Goal: Transaction & Acquisition: Purchase product/service

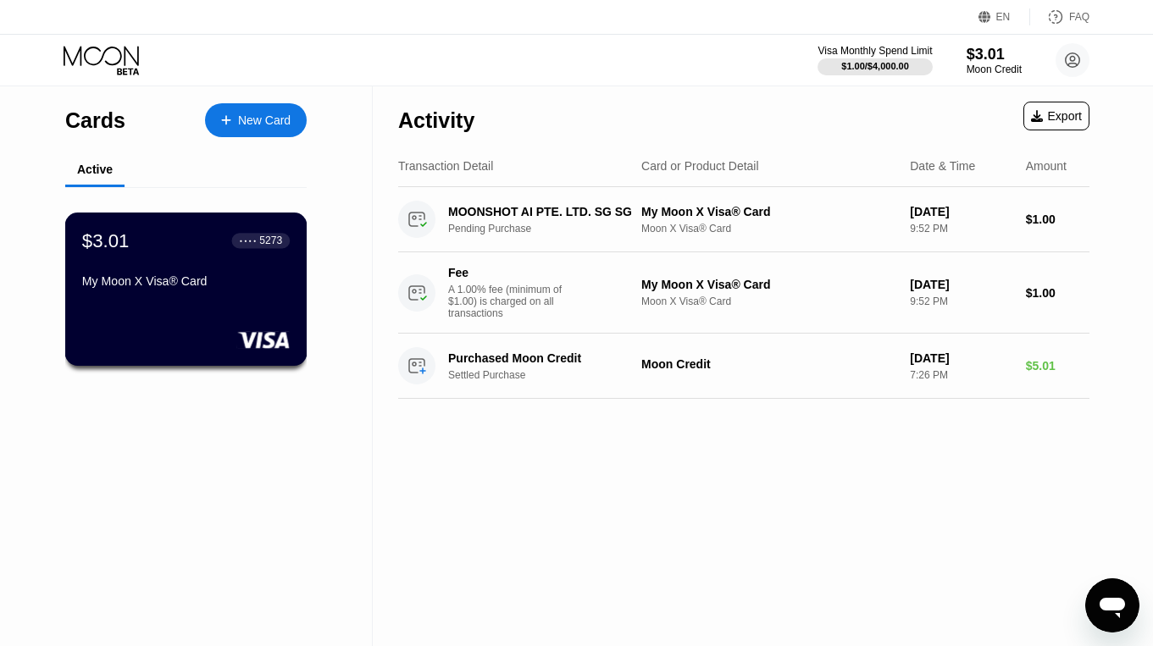
click at [269, 278] on div "My Moon X Visa® Card" at bounding box center [186, 281] width 208 height 14
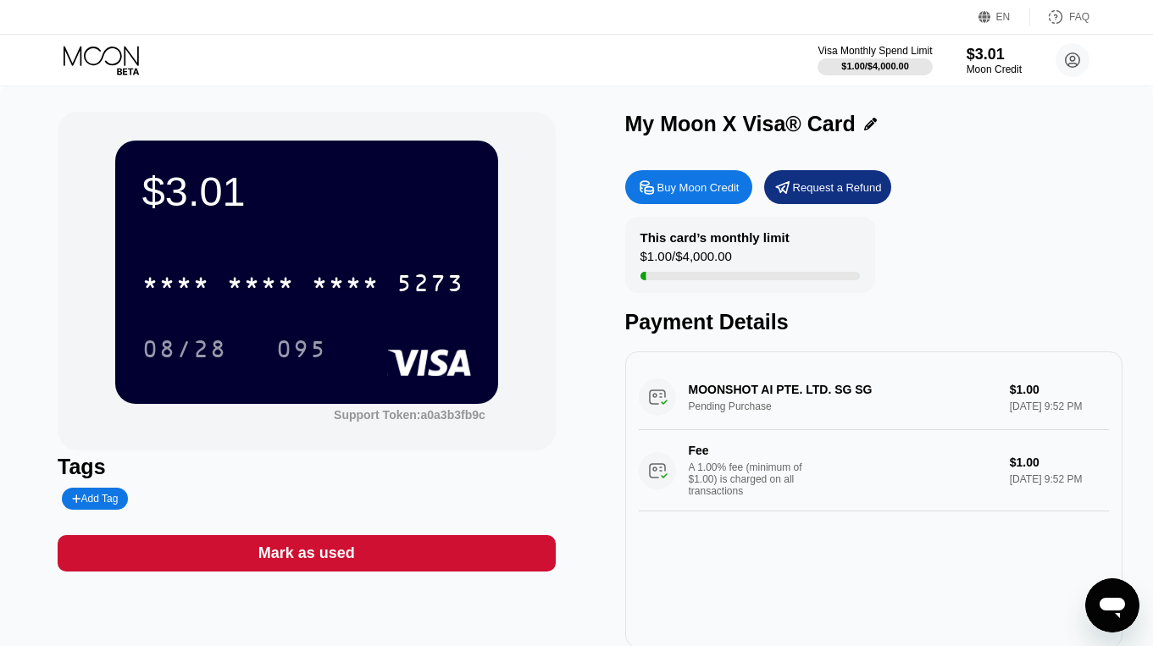
scroll to position [12, 0]
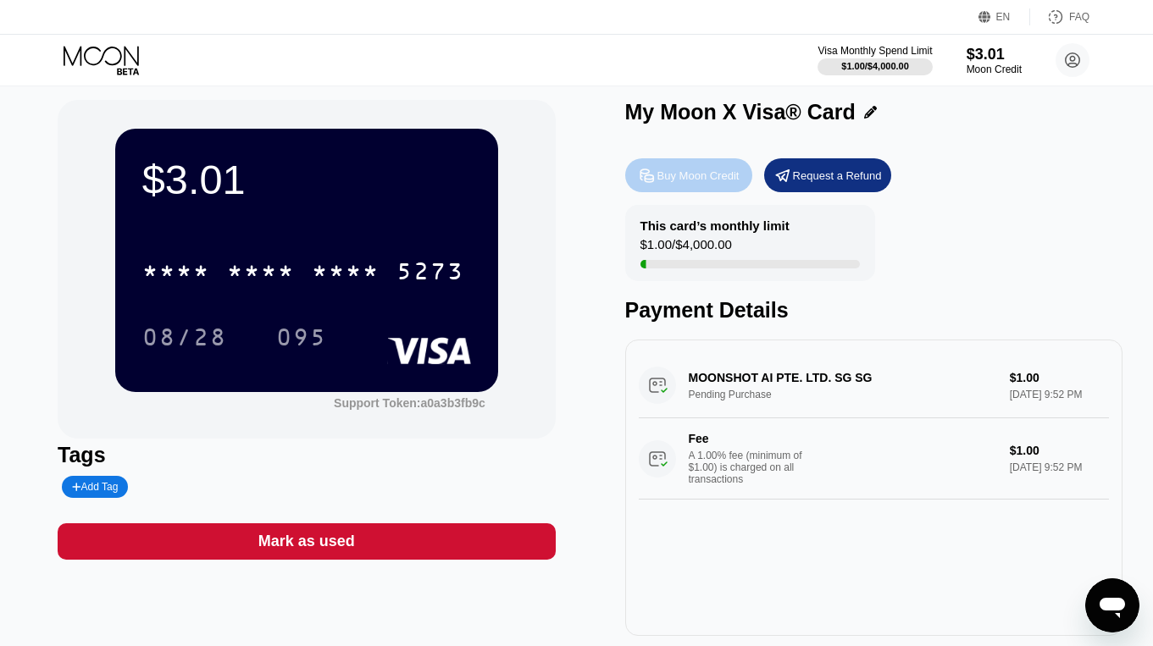
click at [701, 183] on div "Buy Moon Credit" at bounding box center [688, 175] width 127 height 34
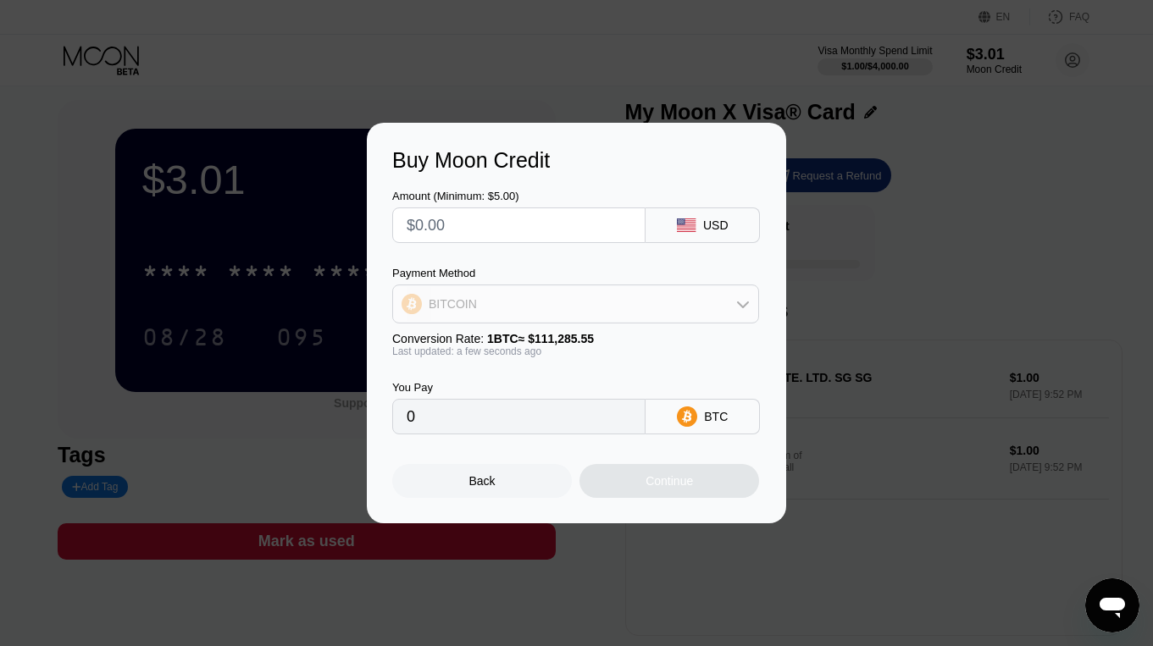
click at [685, 300] on div "BITCOIN" at bounding box center [575, 304] width 365 height 34
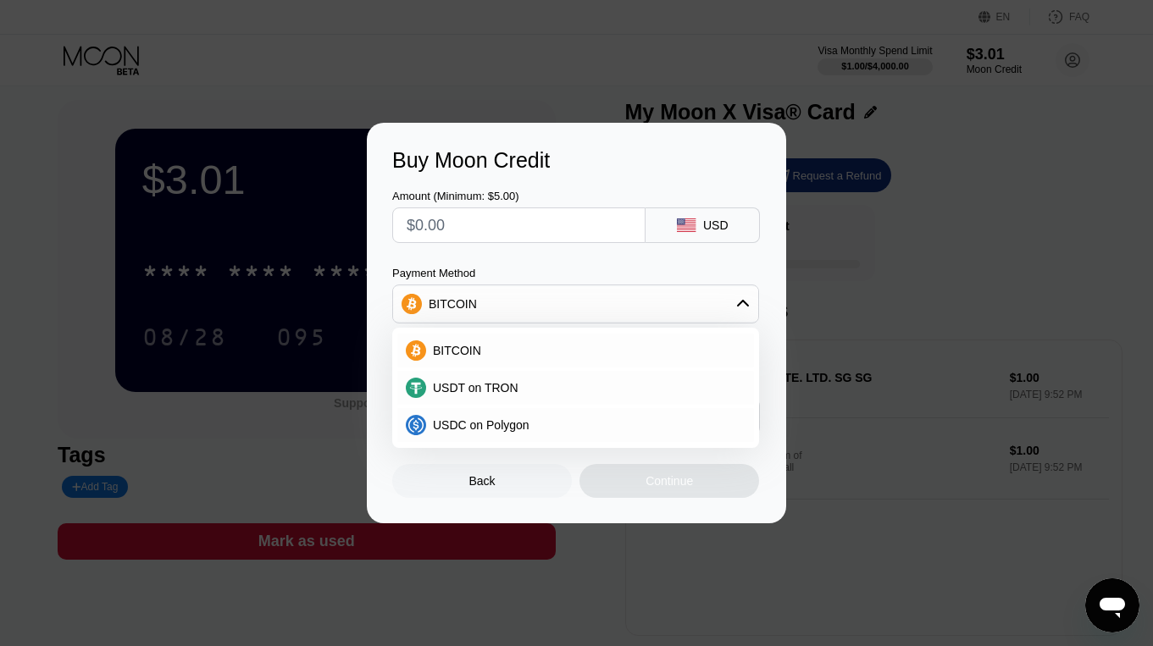
click at [685, 300] on div "BITCOIN" at bounding box center [575, 304] width 365 height 34
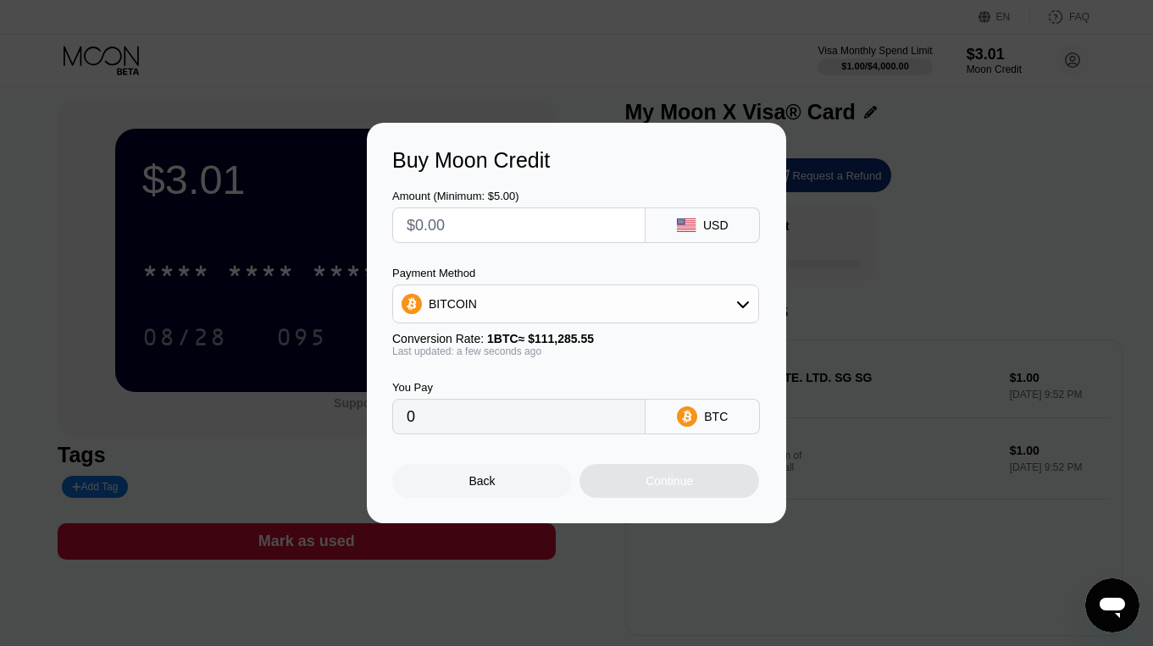
click at [684, 300] on div "BITCOIN" at bounding box center [575, 304] width 365 height 34
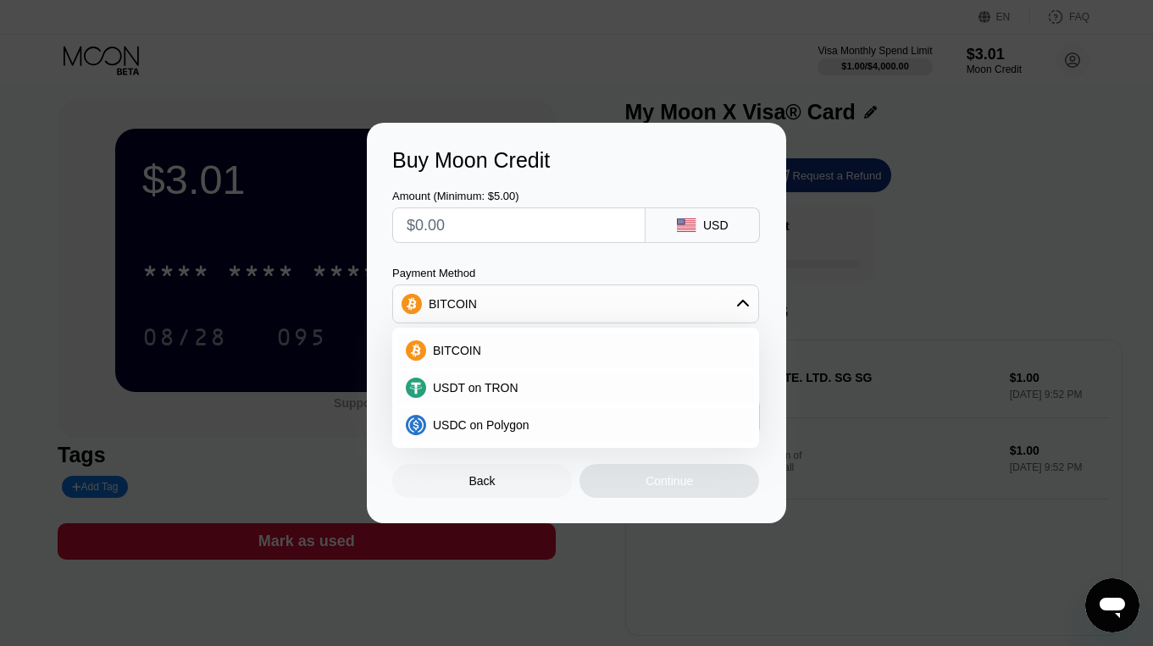
click at [671, 302] on div "BITCOIN" at bounding box center [575, 304] width 365 height 34
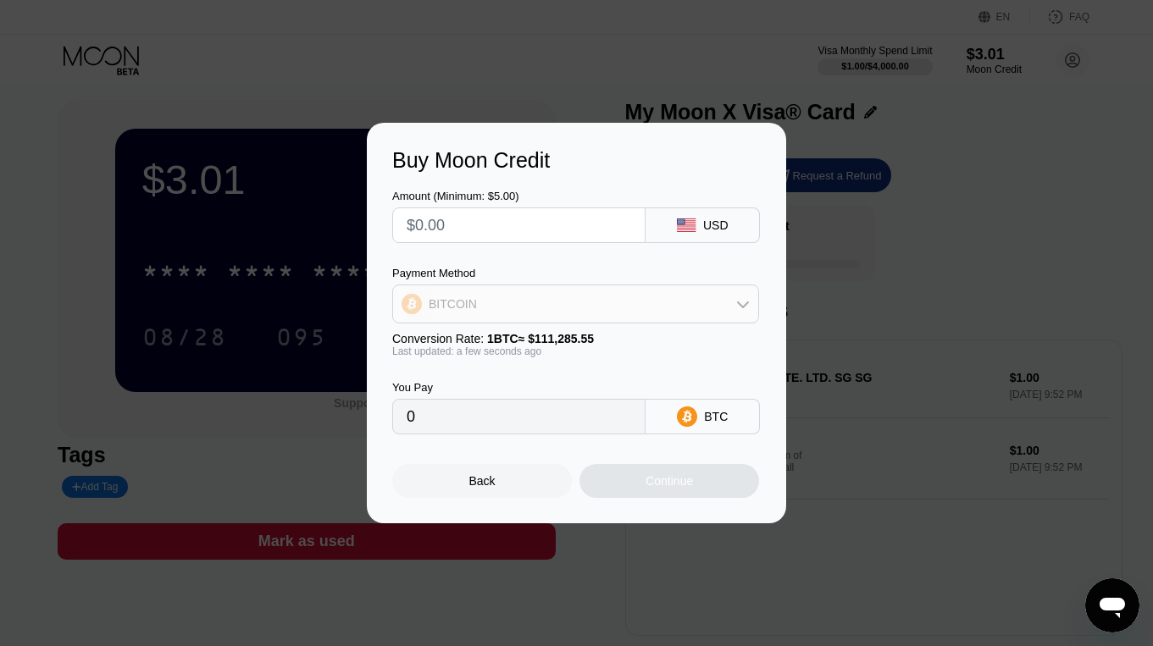
click at [671, 302] on div "BITCOIN" at bounding box center [575, 304] width 365 height 34
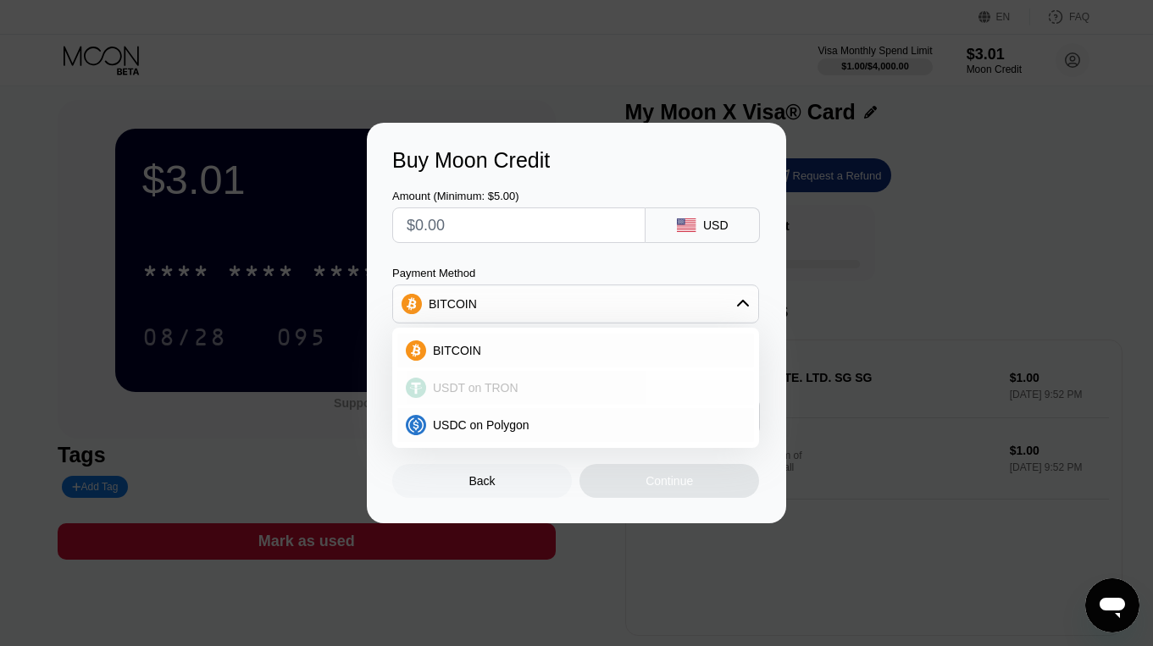
click at [608, 384] on div "USDT on TRON" at bounding box center [585, 388] width 319 height 14
type input "0.00"
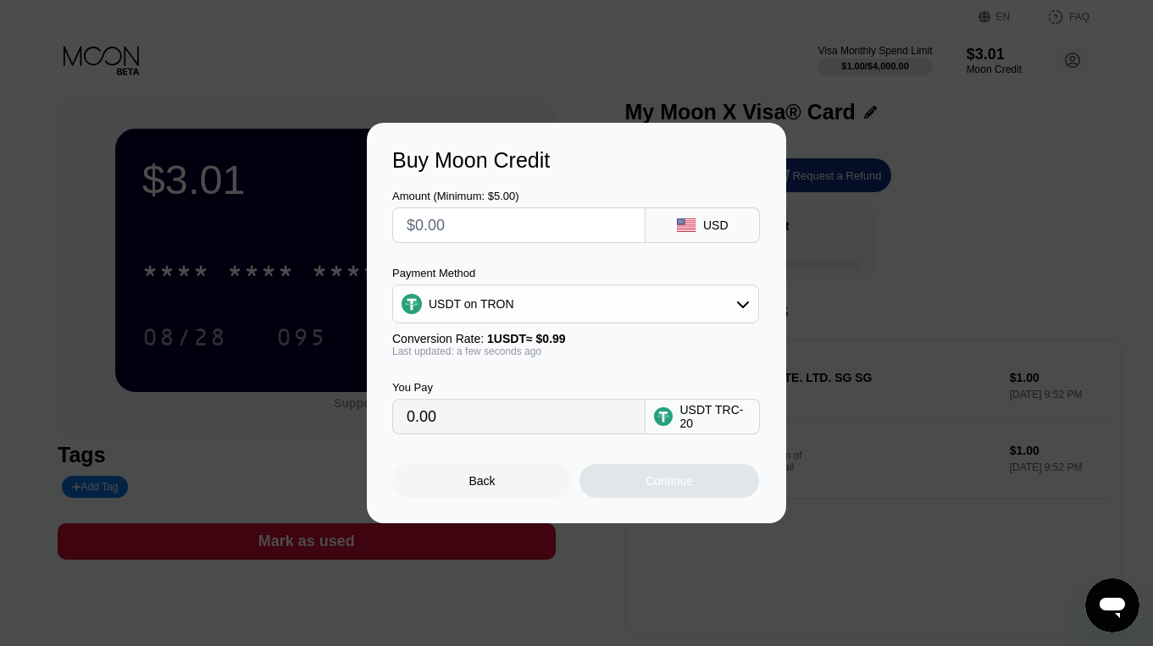
click at [482, 480] on div "Back" at bounding box center [482, 481] width 26 height 14
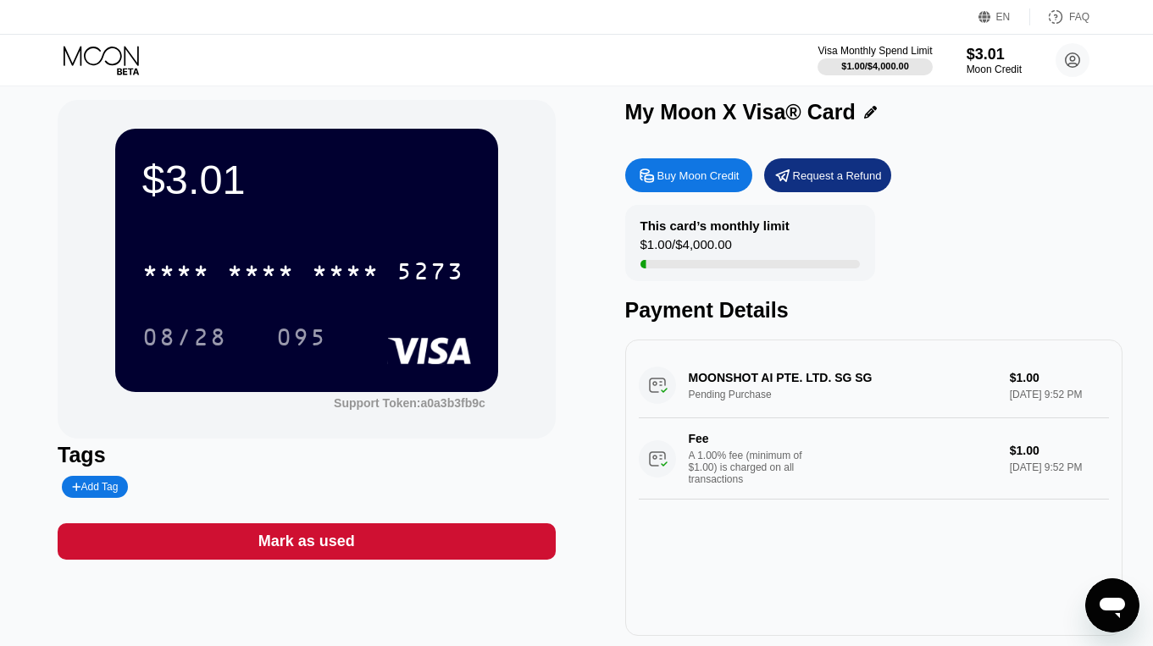
click at [694, 173] on div "Buy Moon Credit" at bounding box center [698, 176] width 82 height 14
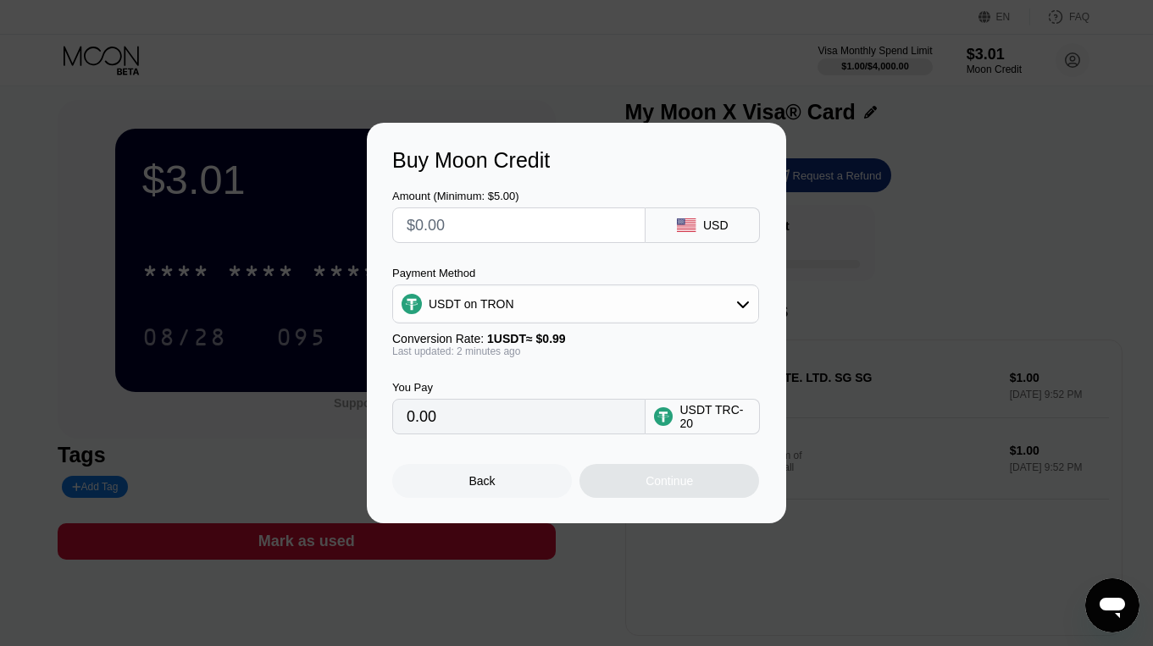
click at [450, 418] on input "0.00" at bounding box center [519, 417] width 224 height 34
click at [448, 223] on input "text" at bounding box center [519, 225] width 224 height 34
type input "$1"
type input "1.01"
type input "$10"
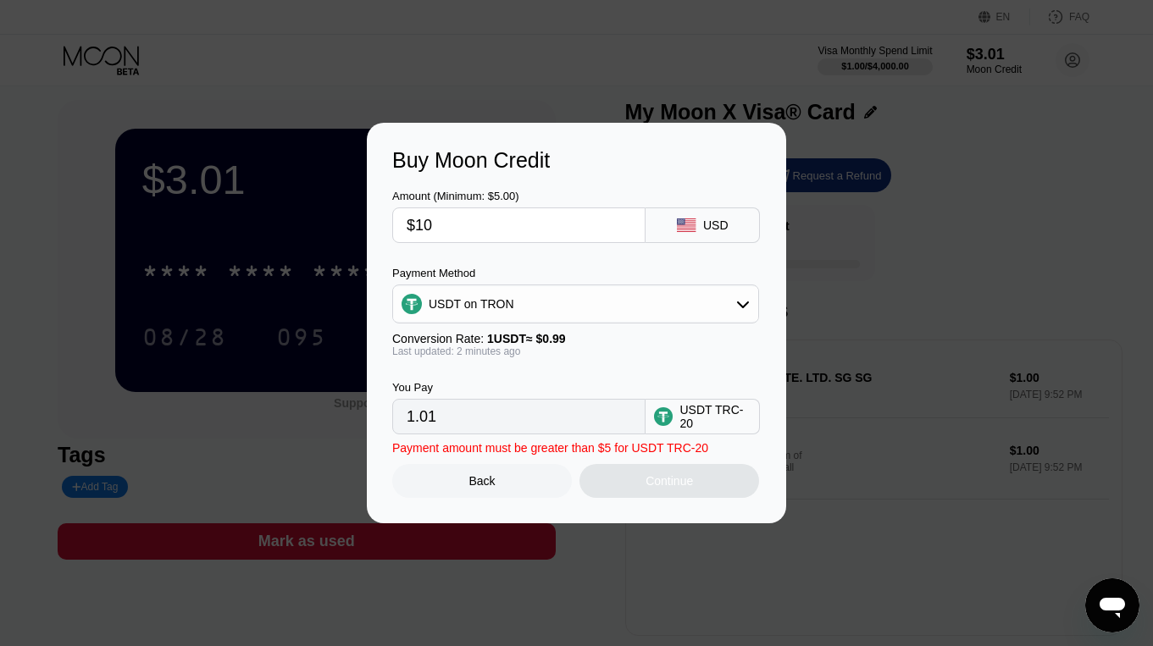
type input "10.10"
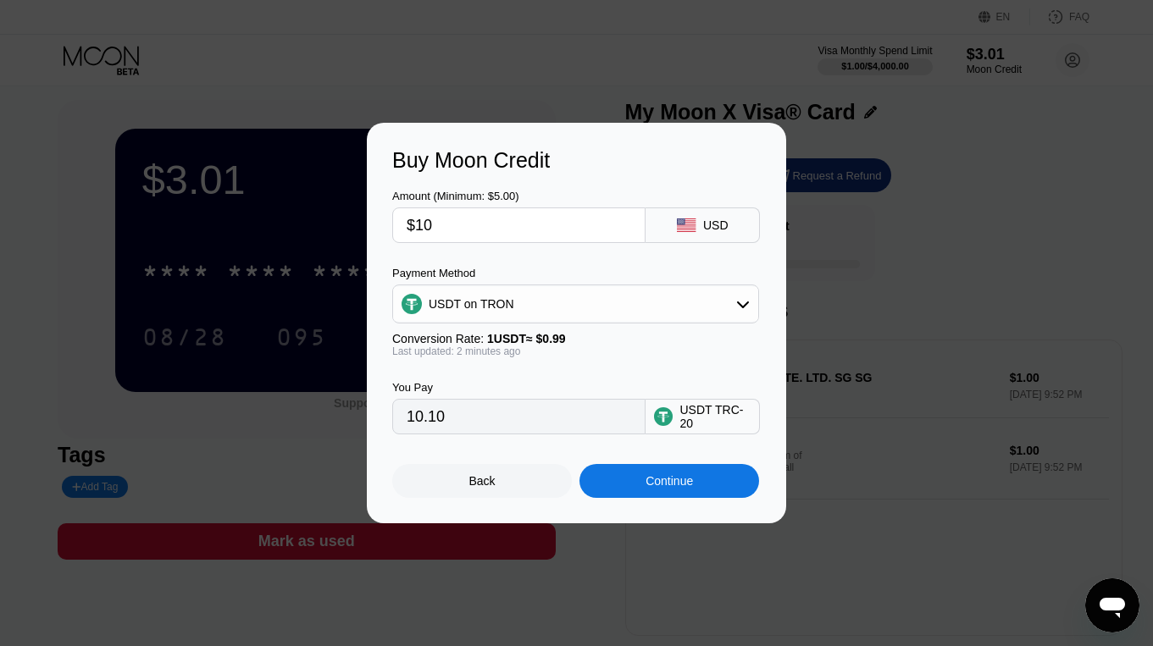
type input "$1"
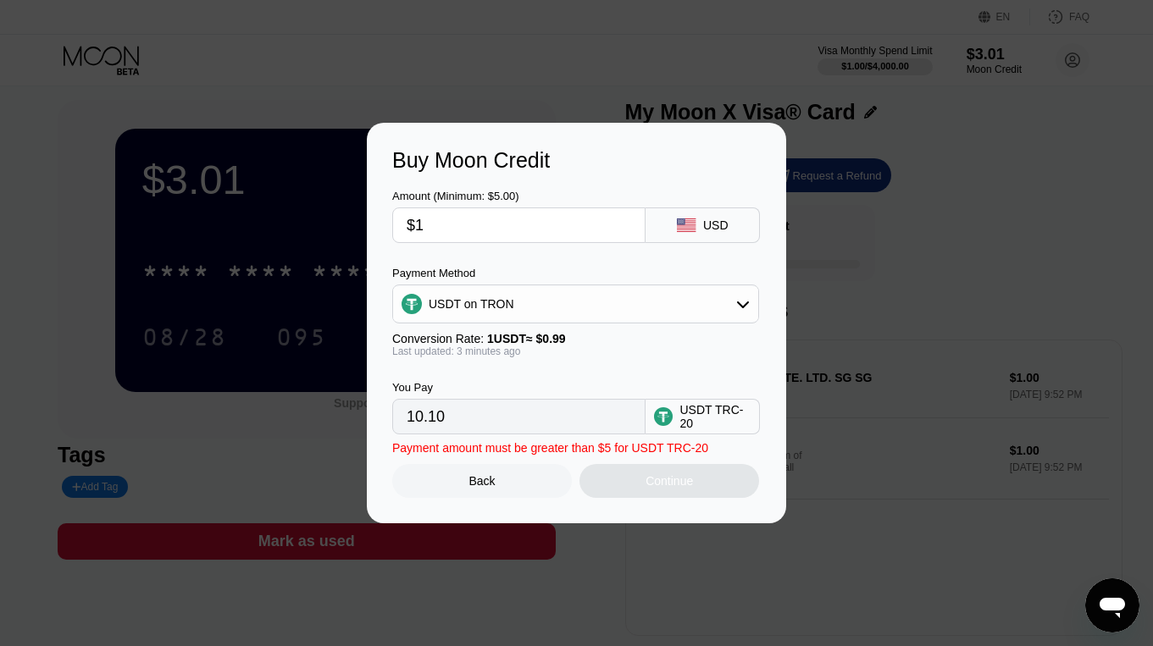
type input "1.01"
type input "$11"
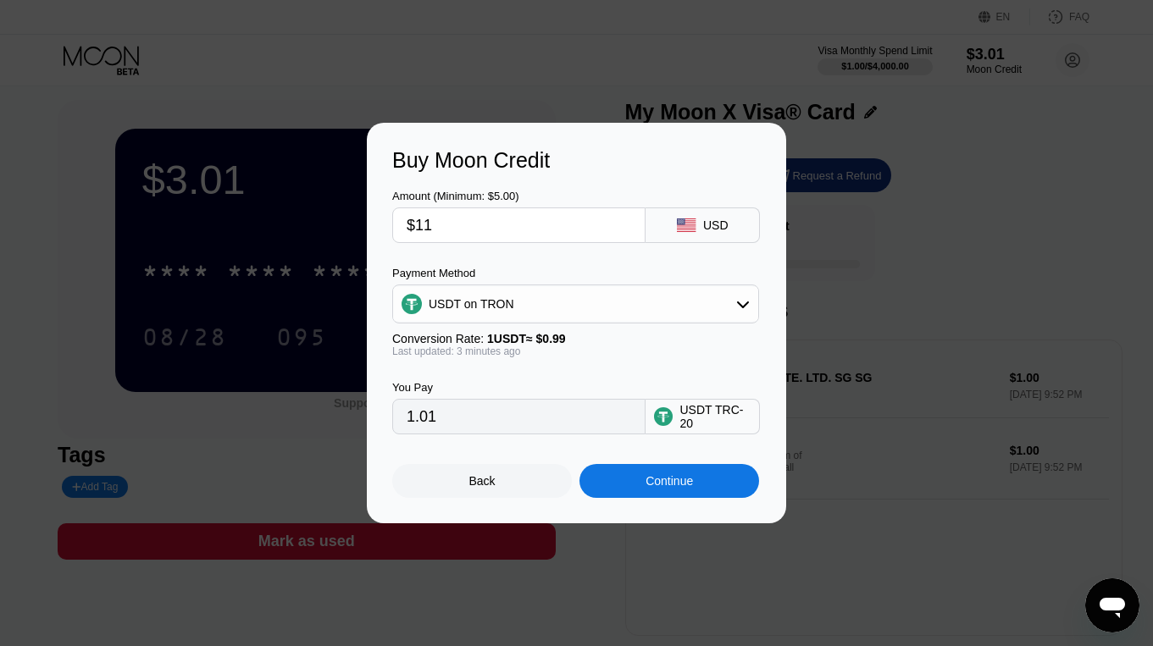
type input "11.11"
type input "$1"
type input "1.01"
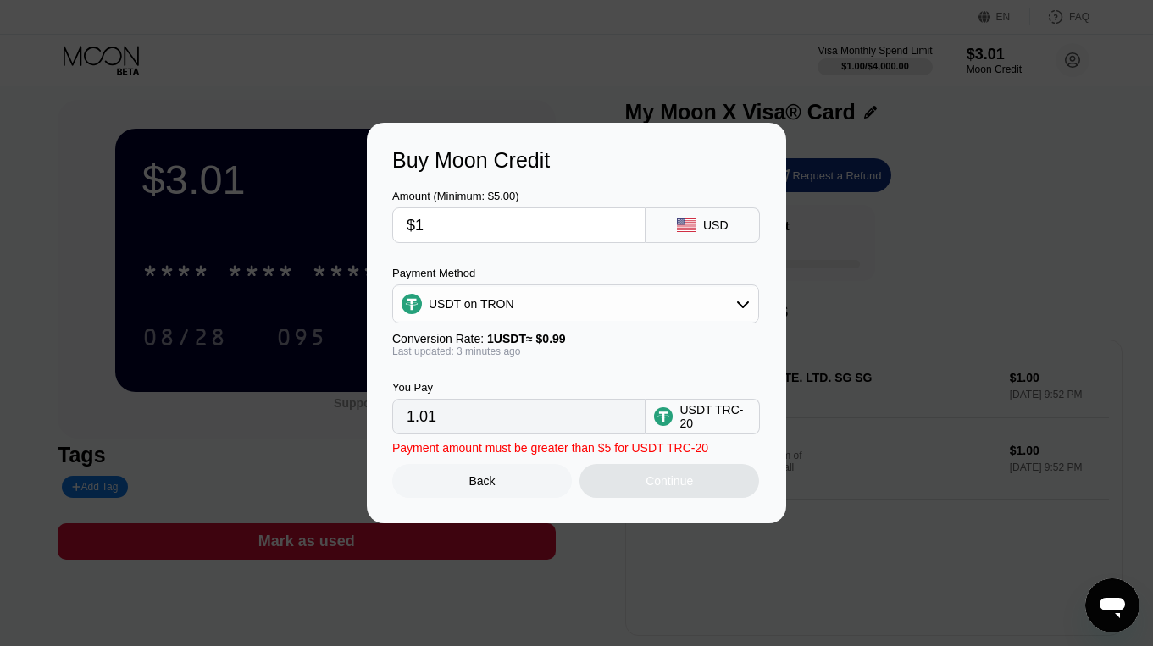
type input "$12"
type input "12.12"
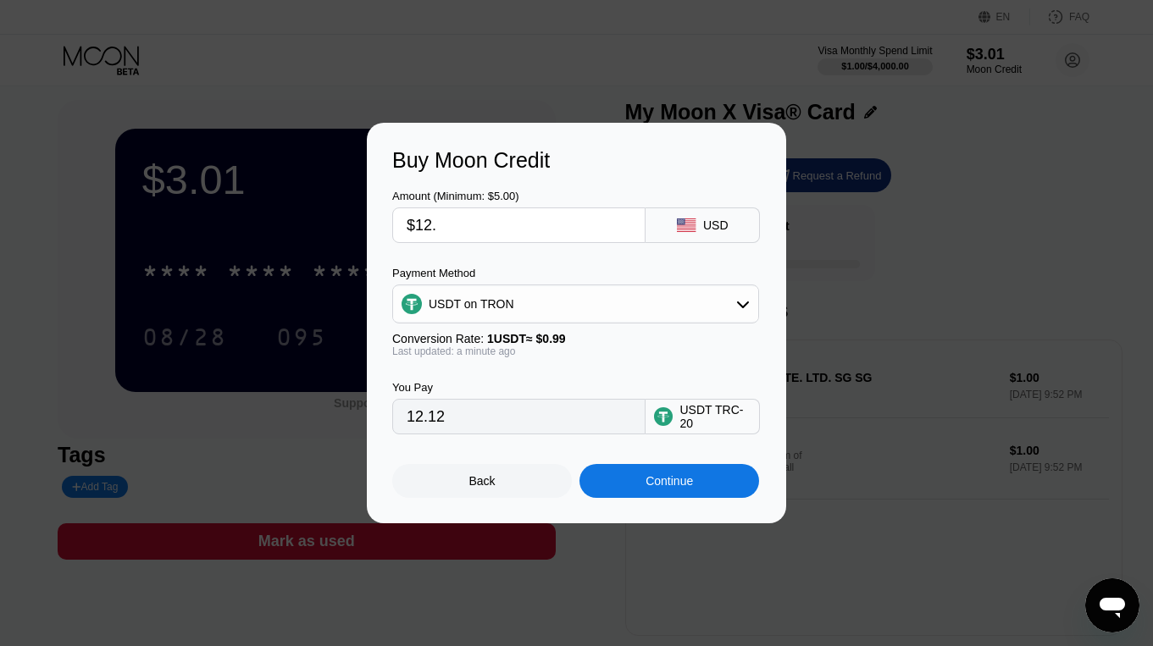
type input "$12.9"
type input "13.03"
type input "$12.99"
type input "13.12"
type input "$1.99"
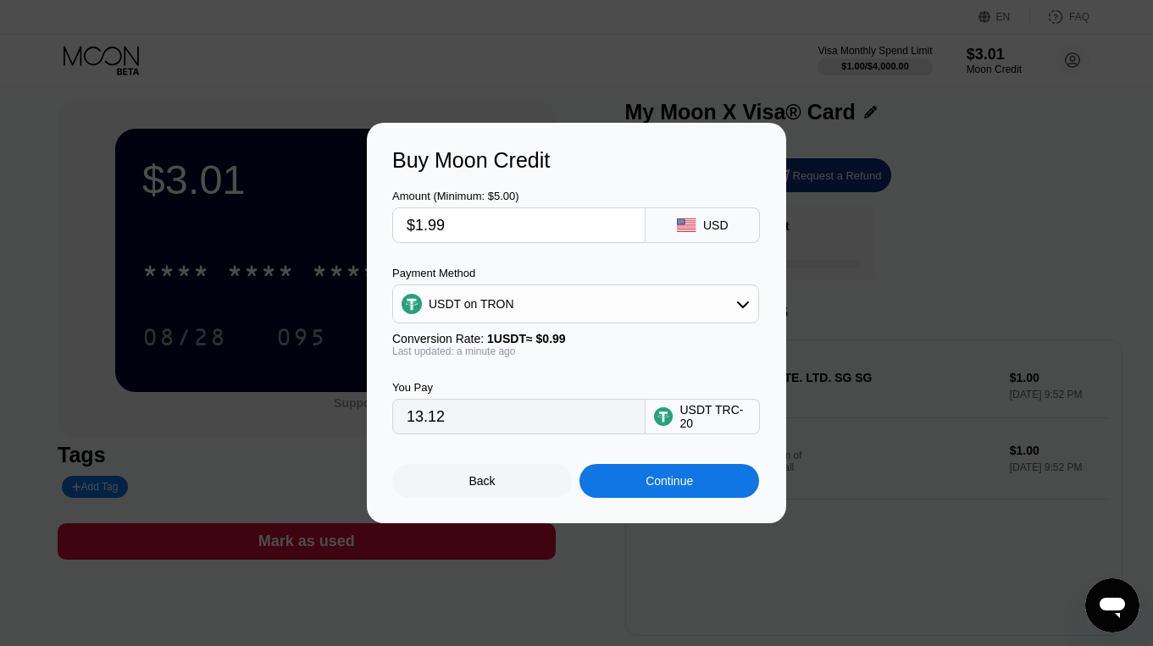
type input "2.01"
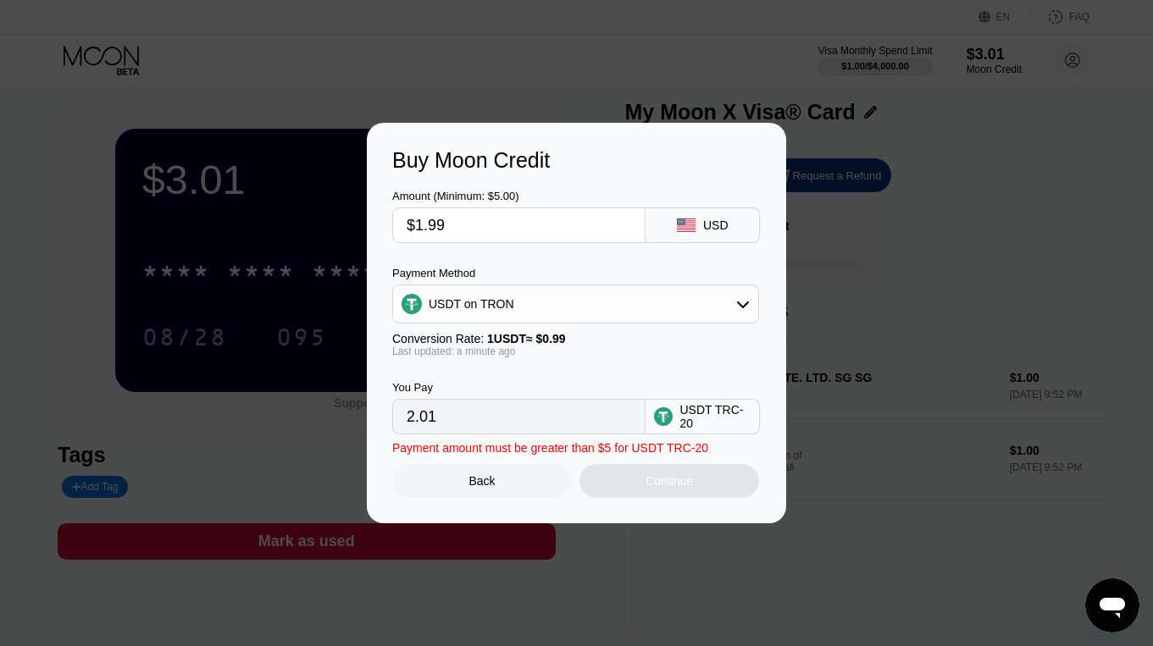
type input "$13.99"
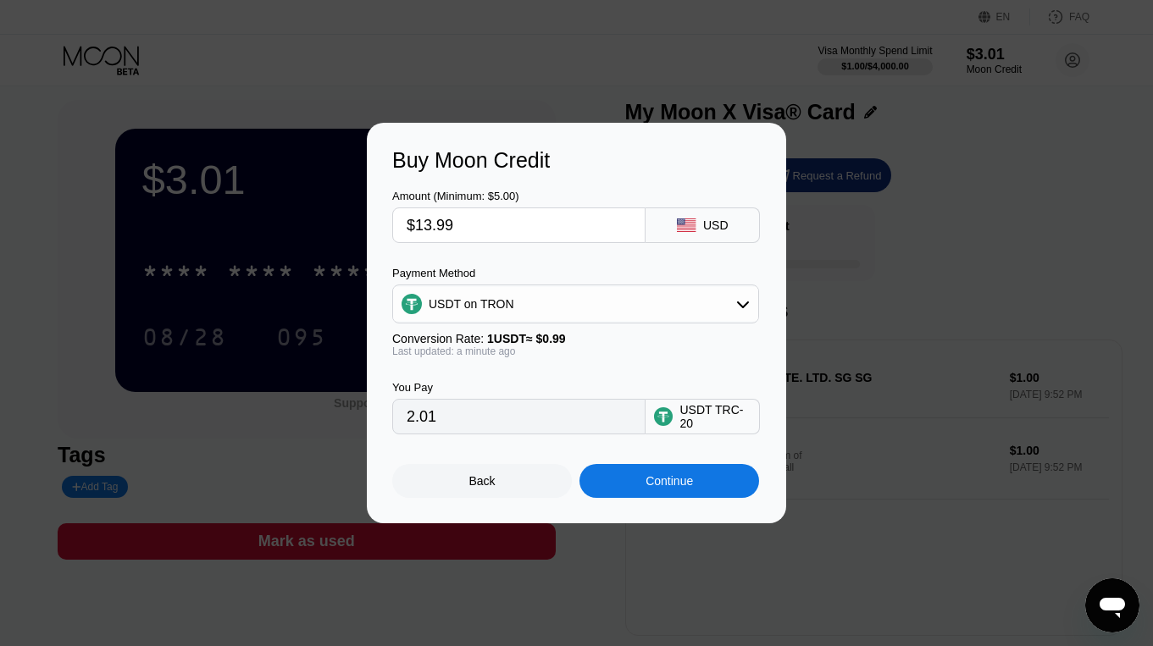
type input "14.13"
type input "$1.99"
type input "2.01"
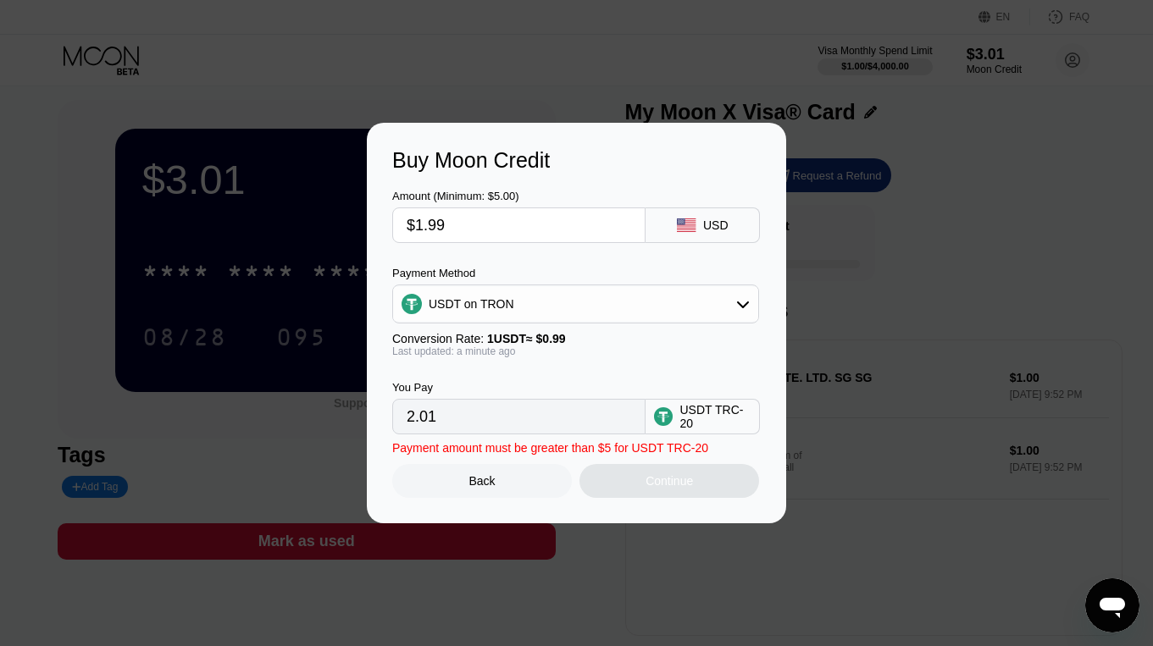
type input "$13.99"
type input "14.13"
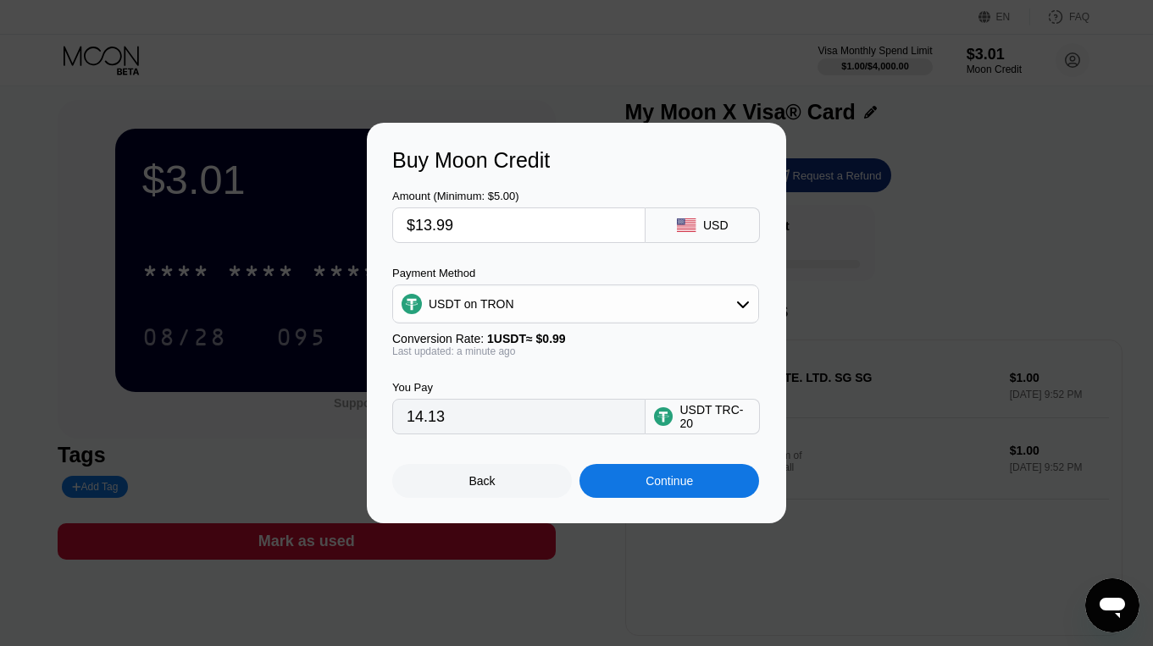
type input "$1.99"
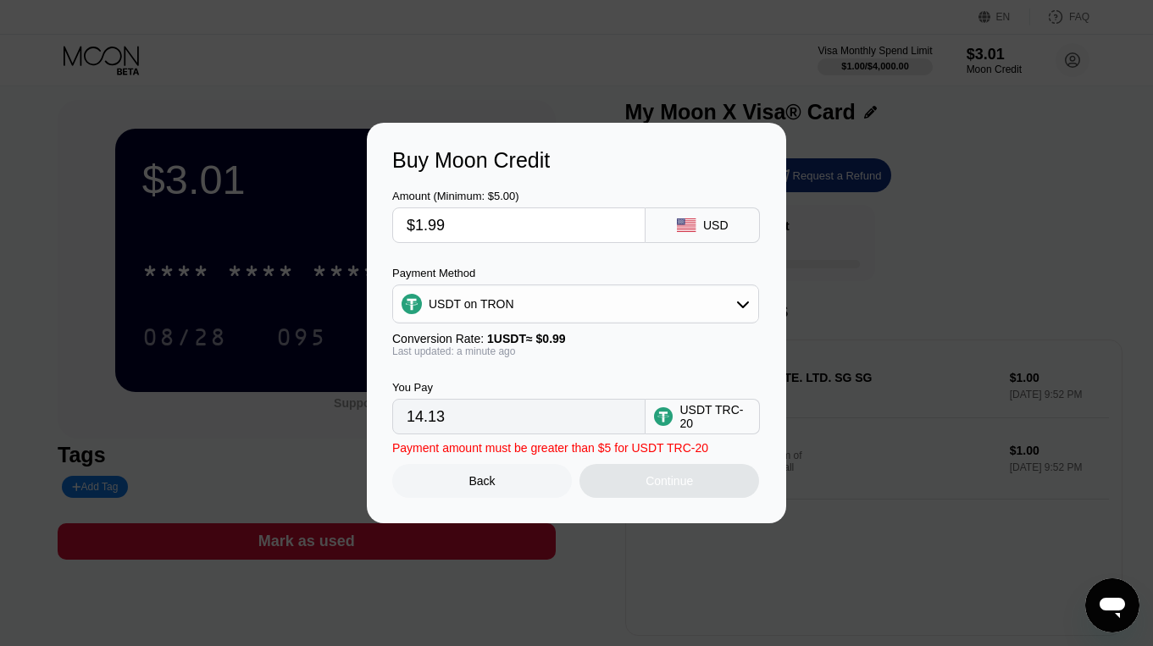
type input "2.01"
type input "$12.99"
type input "13.12"
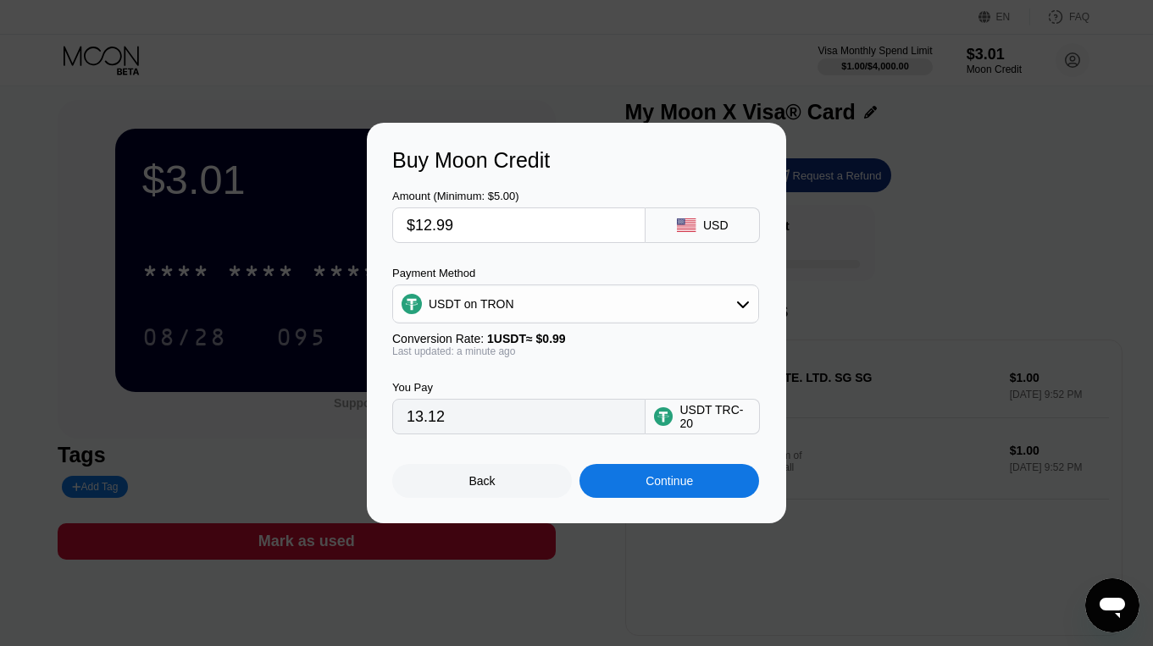
type input "$12.99"
click at [691, 482] on div "Continue" at bounding box center [669, 481] width 47 height 14
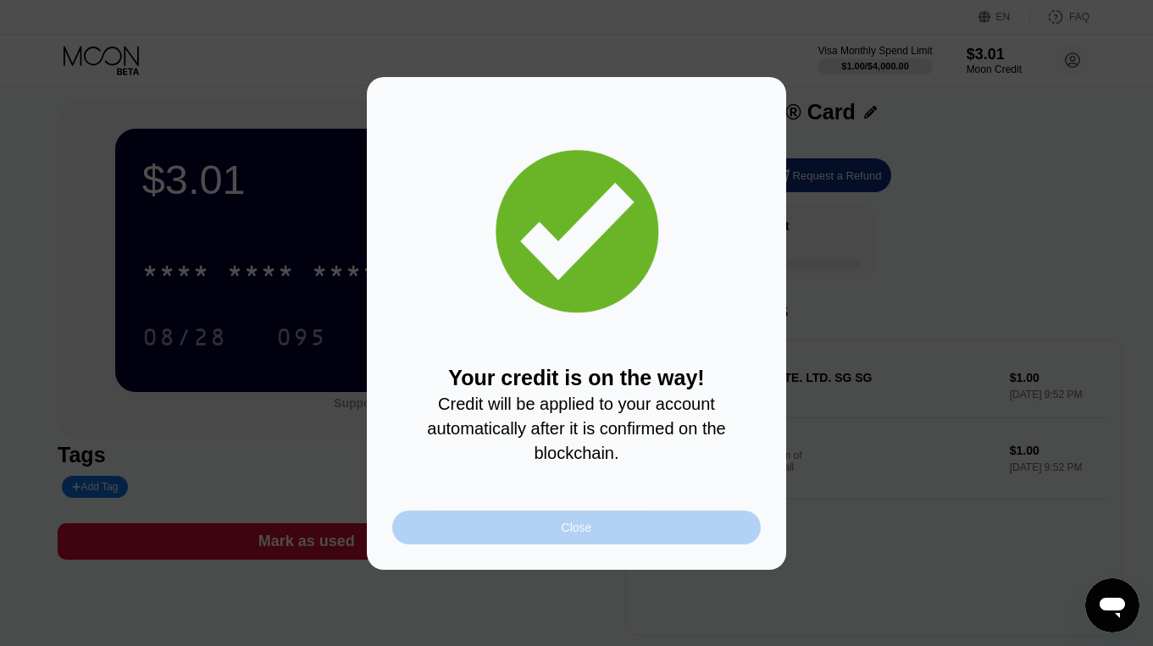
click at [644, 524] on div "Close" at bounding box center [576, 528] width 369 height 34
